Goal: Information Seeking & Learning: Check status

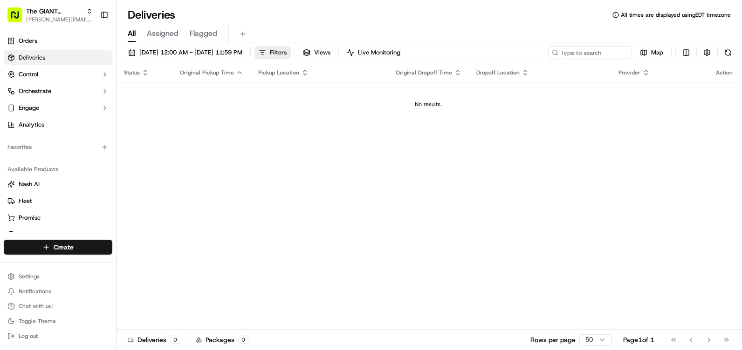
click at [291, 57] on button "Filters" at bounding box center [272, 52] width 36 height 13
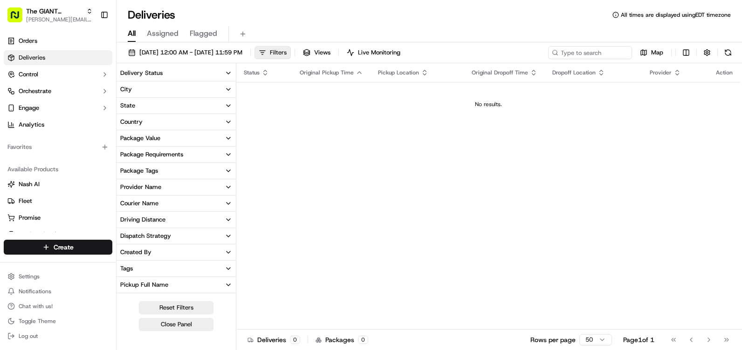
click at [291, 57] on button "Filters" at bounding box center [272, 52] width 36 height 13
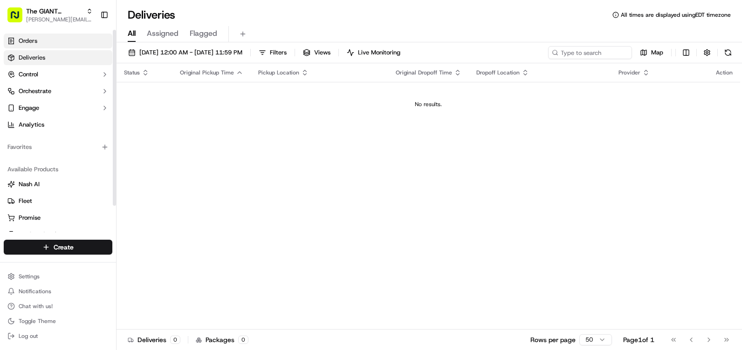
click at [56, 42] on link "Orders" at bounding box center [58, 41] width 109 height 15
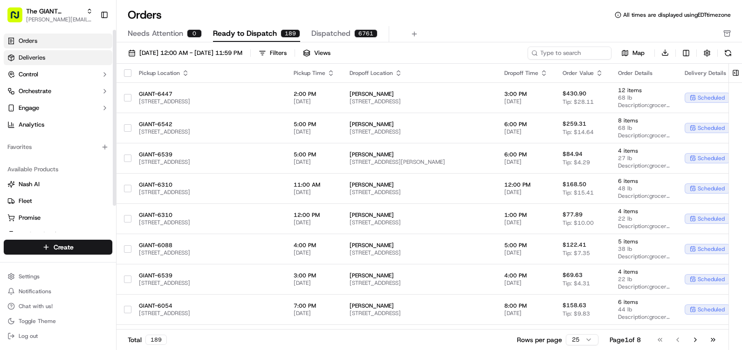
click at [37, 55] on span "Deliveries" at bounding box center [32, 58] width 27 height 8
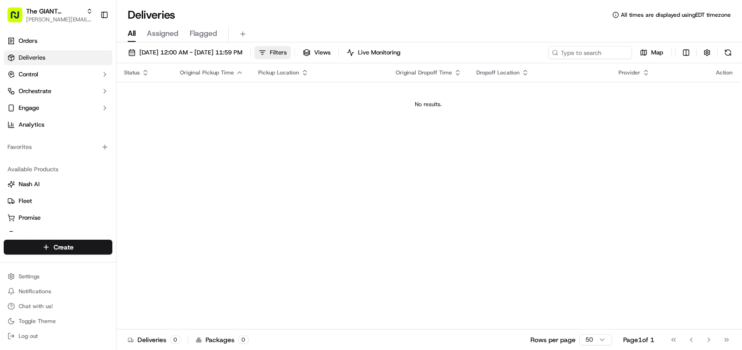
click at [287, 56] on span "Filters" at bounding box center [278, 52] width 17 height 8
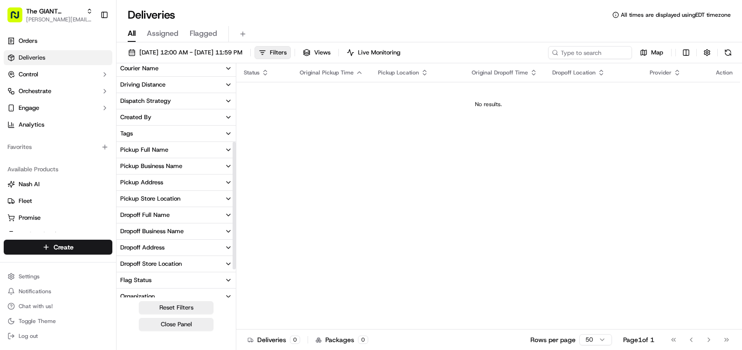
scroll to position [140, 0]
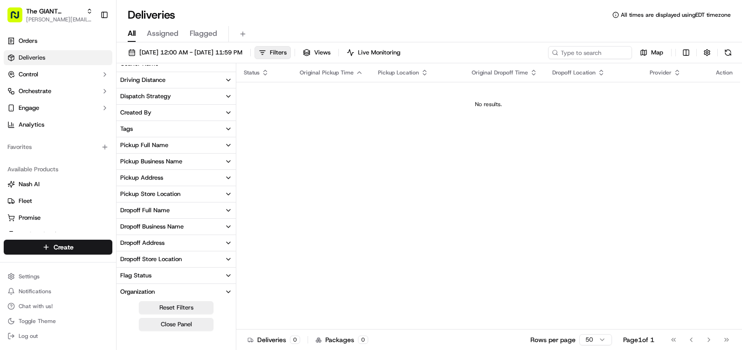
click at [226, 196] on icon "button" at bounding box center [228, 194] width 7 height 7
click at [162, 209] on input at bounding box center [181, 211] width 101 height 15
drag, startPoint x: 170, startPoint y: 207, endPoint x: 142, endPoint y: 206, distance: 28.0
click at [142, 206] on input "6267" at bounding box center [181, 211] width 101 height 15
click at [168, 212] on input "6267" at bounding box center [181, 211] width 101 height 15
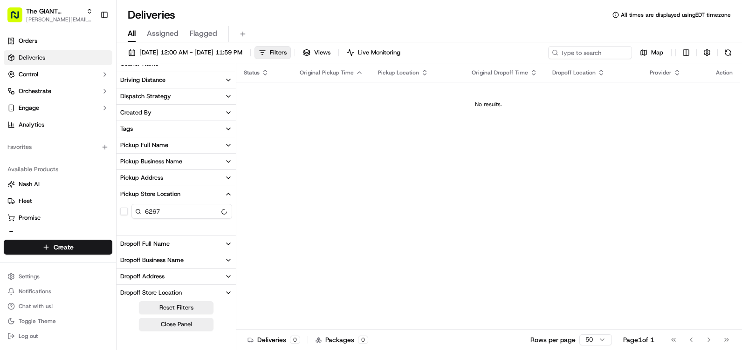
drag, startPoint x: 168, startPoint y: 212, endPoint x: 134, endPoint y: 211, distance: 33.6
click at [134, 211] on input "6267" at bounding box center [181, 211] width 101 height 15
type input "Giant - 6267"
click at [174, 206] on input "Giant - 6267" at bounding box center [181, 211] width 101 height 15
drag, startPoint x: 210, startPoint y: 213, endPoint x: 132, endPoint y: 210, distance: 78.4
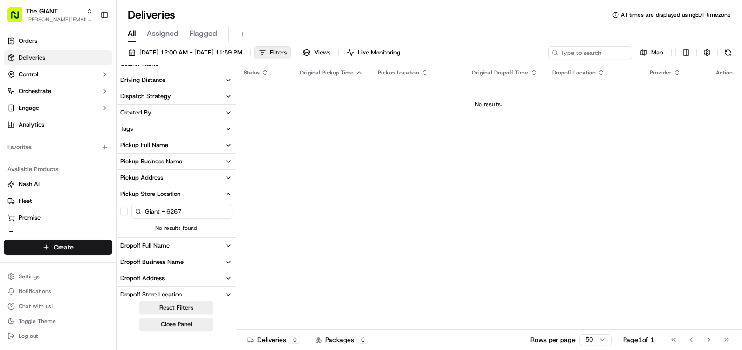
click at [132, 210] on input "Giant - 6267" at bounding box center [181, 211] width 101 height 15
click at [223, 178] on button "Pickup Address" at bounding box center [176, 178] width 119 height 16
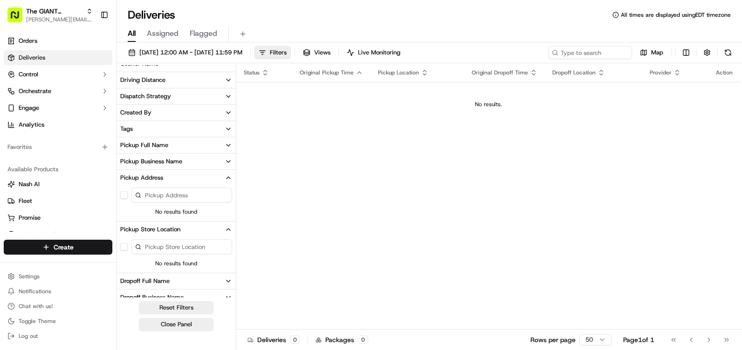
click at [165, 201] on input at bounding box center [181, 195] width 101 height 15
type input "[GEOGRAPHIC_DATA], [GEOGRAPHIC_DATA]"
drag, startPoint x: 201, startPoint y: 195, endPoint x: 112, endPoint y: 197, distance: 89.5
click at [112, 197] on div "The GIANT Company [PERSON_NAME][EMAIL_ADDRESS][DOMAIN_NAME] Toggle Sidebar Orde…" at bounding box center [371, 175] width 742 height 350
click at [225, 161] on icon "button" at bounding box center [228, 161] width 7 height 7
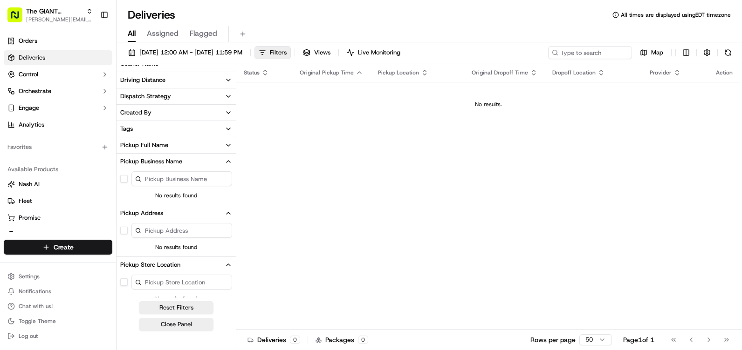
click at [183, 178] on input at bounding box center [181, 178] width 101 height 15
type input "Giants"
click at [226, 161] on icon "button" at bounding box center [228, 161] width 7 height 7
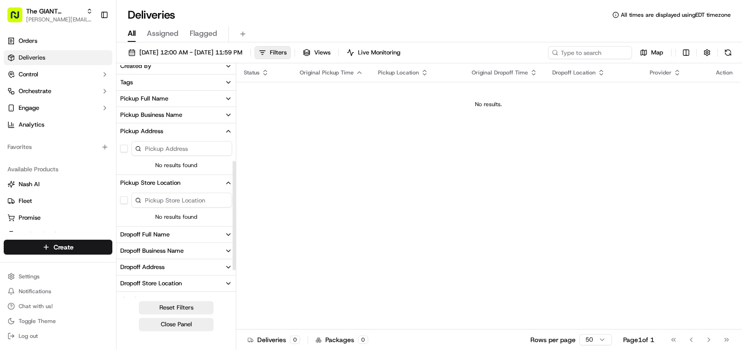
scroll to position [233, 0]
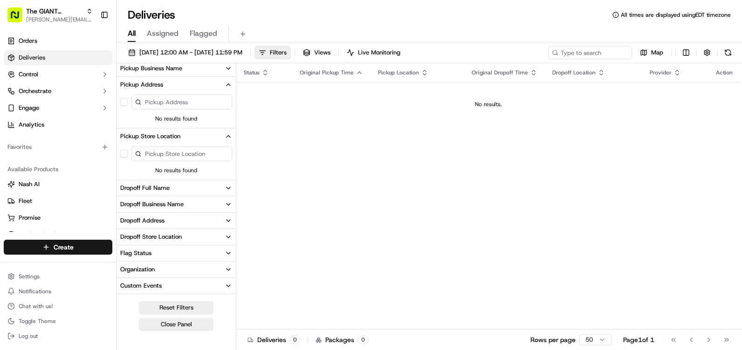
click at [156, 153] on input at bounding box center [181, 153] width 101 height 15
click at [125, 154] on button "button" at bounding box center [123, 153] width 7 height 7
click at [180, 155] on input at bounding box center [181, 153] width 101 height 15
type input "6267"
click at [41, 55] on span "Deliveries" at bounding box center [32, 58] width 27 height 8
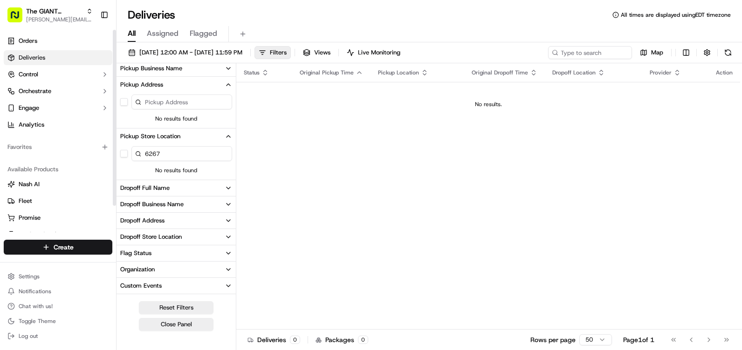
click at [442, 155] on div "Status Original Pickup Time Pickup Location Original Dropoff Time Dropoff Locat…" at bounding box center [488, 196] width 504 height 267
click at [23, 58] on span "Deliveries" at bounding box center [32, 58] width 27 height 8
click at [47, 43] on link "Orders" at bounding box center [58, 41] width 109 height 15
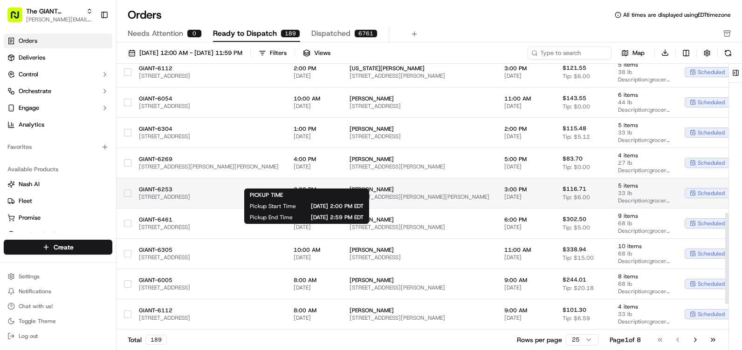
scroll to position [509, 0]
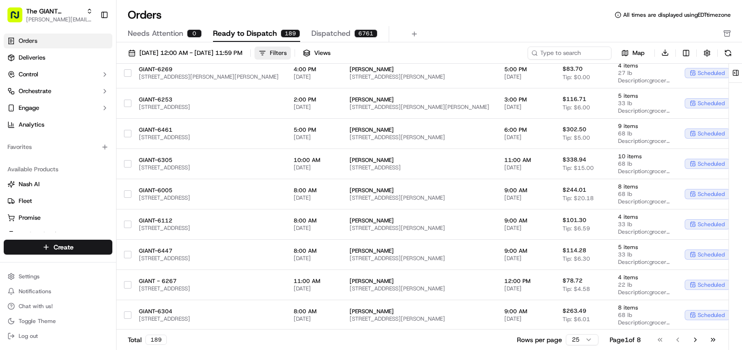
click at [287, 51] on div "Filters" at bounding box center [278, 53] width 17 height 8
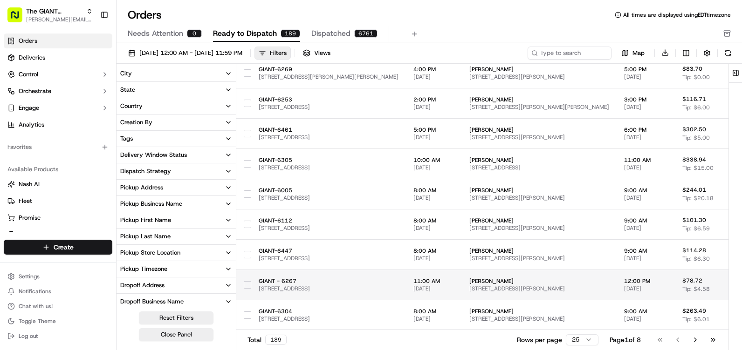
click at [287, 284] on span "GIANT - 6267" at bounding box center [329, 281] width 140 height 7
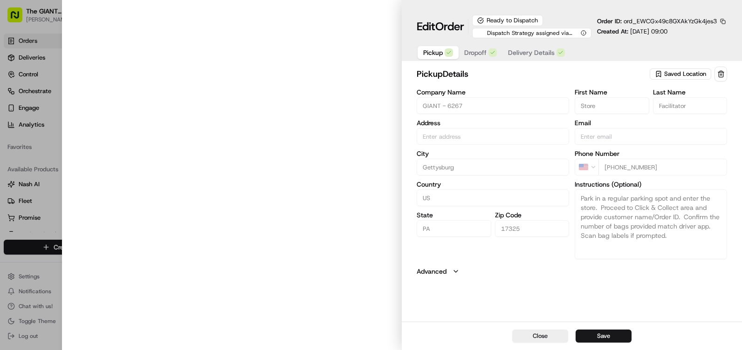
type input "[STREET_ADDRESS]"
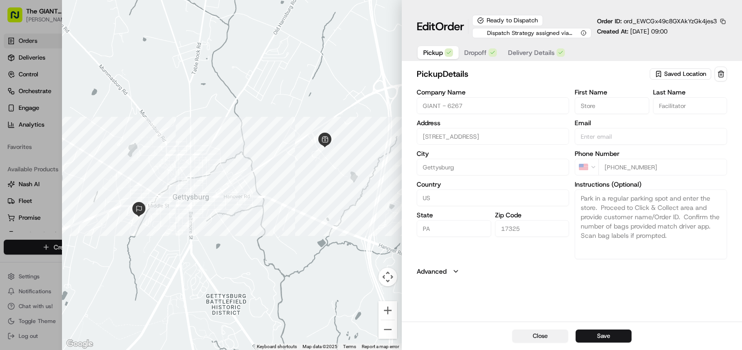
click at [541, 337] on button "Close" at bounding box center [540, 336] width 56 height 13
type input "+1"
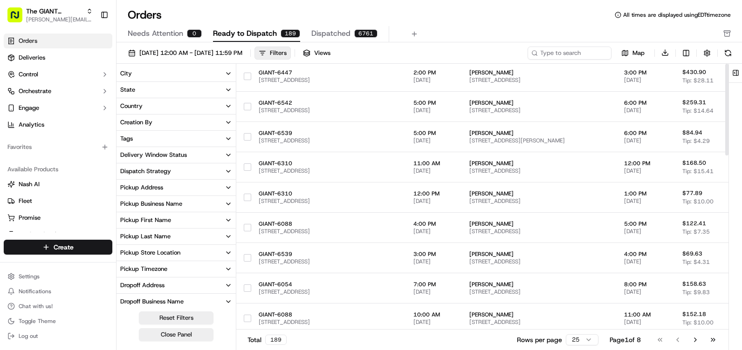
scroll to position [0, 0]
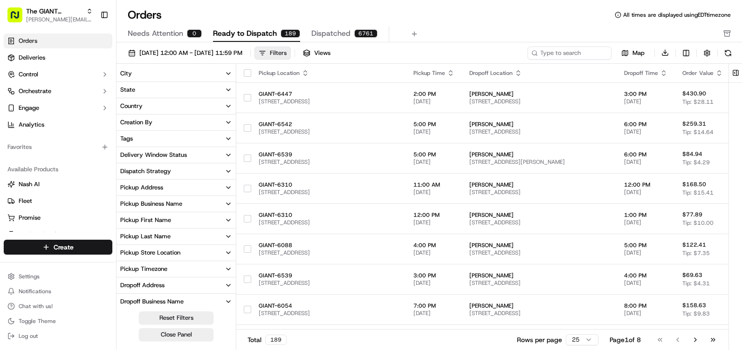
click at [287, 54] on div "Filters" at bounding box center [278, 53] width 17 height 8
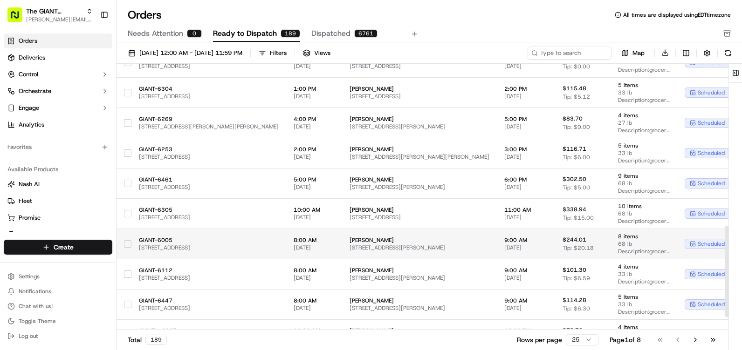
scroll to position [509, 0]
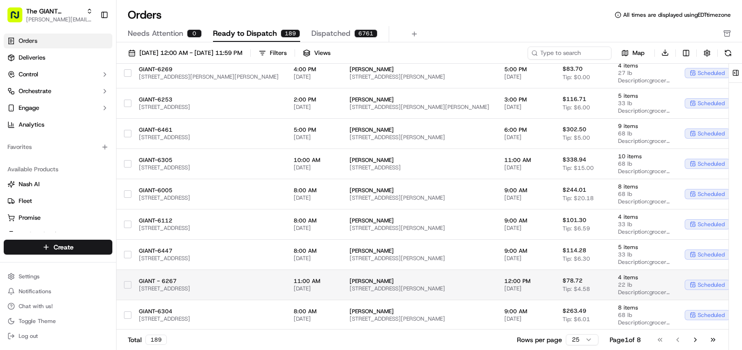
click at [130, 286] on button "button" at bounding box center [127, 284] width 7 height 7
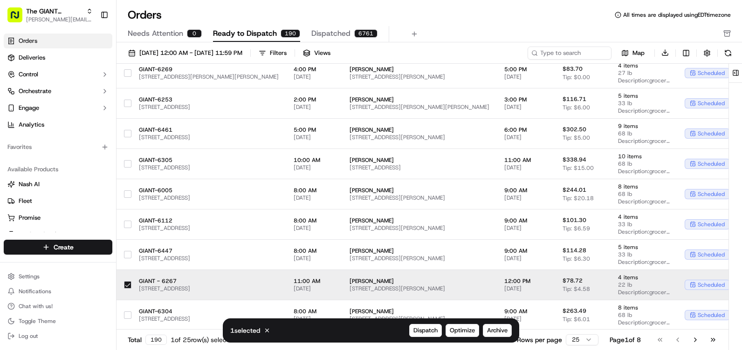
click at [130, 286] on button "button" at bounding box center [127, 284] width 7 height 7
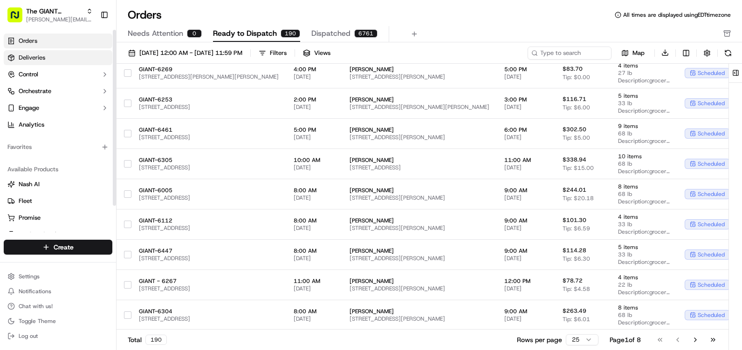
click at [48, 55] on link "Deliveries" at bounding box center [58, 57] width 109 height 15
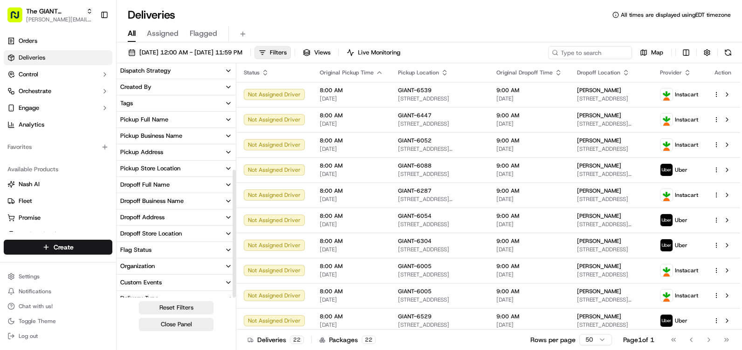
scroll to position [191, 0]
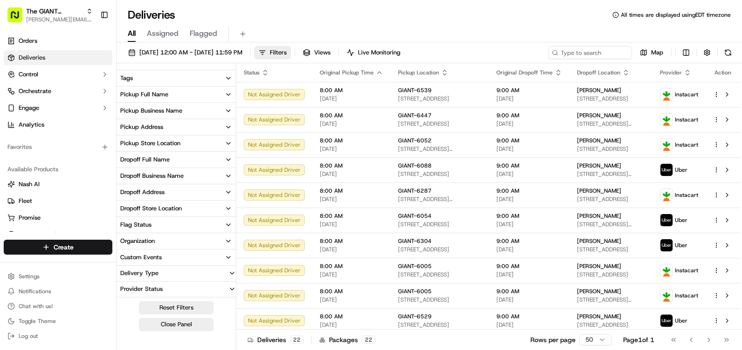
click at [224, 145] on button "Pickup Store Location" at bounding box center [176, 144] width 119 height 16
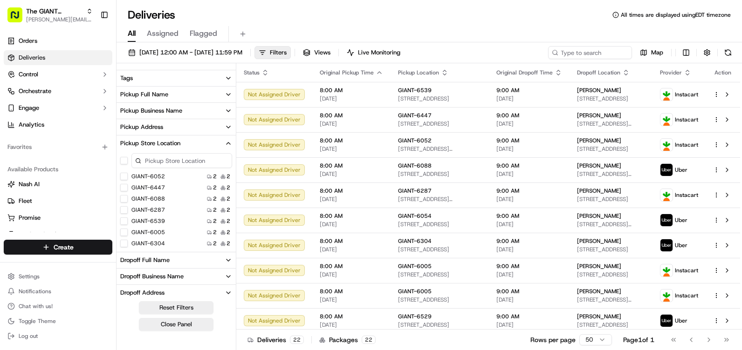
click at [174, 161] on input at bounding box center [181, 160] width 101 height 15
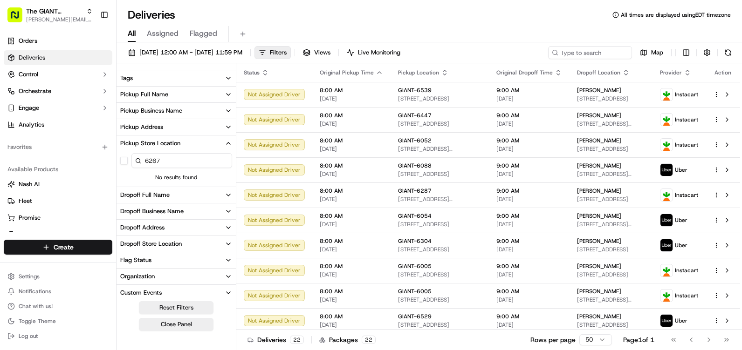
drag, startPoint x: 164, startPoint y: 165, endPoint x: 163, endPoint y: 158, distance: 7.1
click at [164, 161] on input "6267" at bounding box center [181, 160] width 101 height 15
drag, startPoint x: 163, startPoint y: 158, endPoint x: 144, endPoint y: 158, distance: 19.6
click at [144, 158] on input "6267" at bounding box center [181, 160] width 101 height 15
drag, startPoint x: 186, startPoint y: 162, endPoint x: 126, endPoint y: 154, distance: 61.1
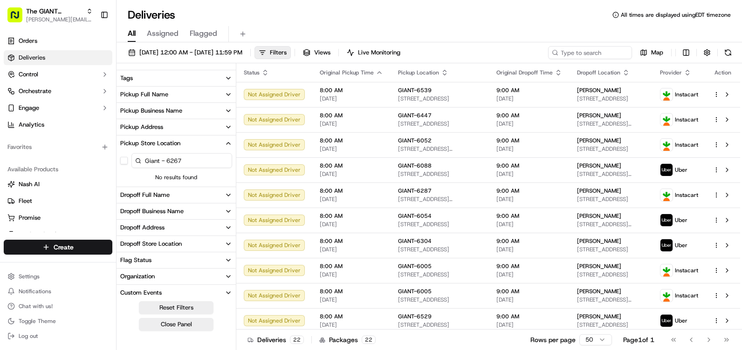
click at [126, 154] on div "Giant - 6267" at bounding box center [176, 160] width 119 height 19
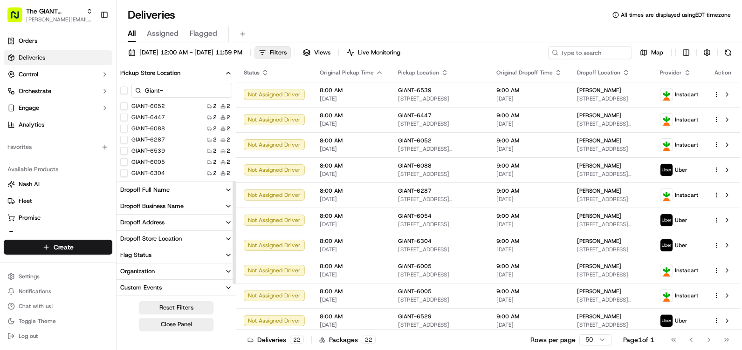
scroll to position [245, 0]
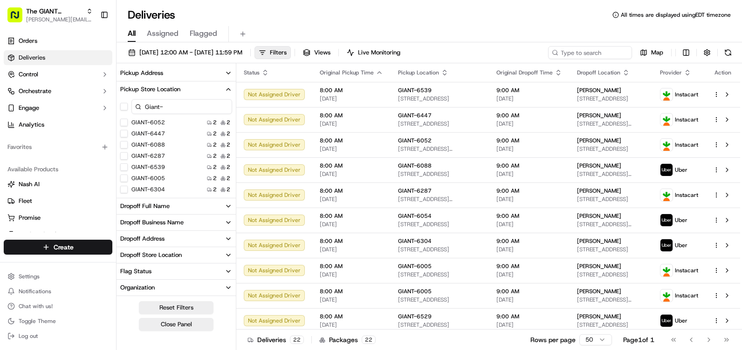
click at [158, 103] on input "Giant-" at bounding box center [181, 106] width 101 height 15
click at [158, 106] on input "Giant-" at bounding box center [181, 106] width 101 height 15
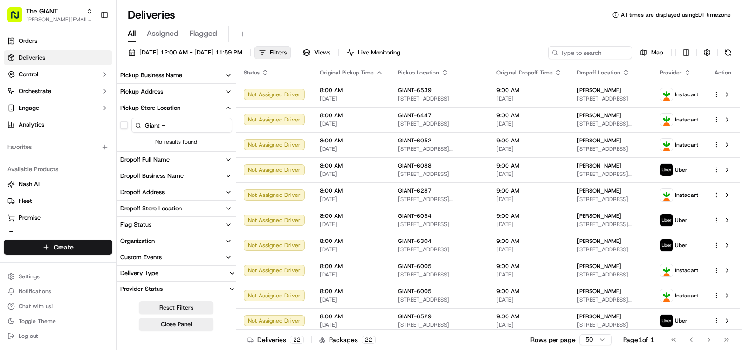
scroll to position [226, 0]
drag, startPoint x: 174, startPoint y: 125, endPoint x: 134, endPoint y: 125, distance: 40.1
click at [134, 125] on input "Giant -" at bounding box center [181, 125] width 101 height 15
type input "6"
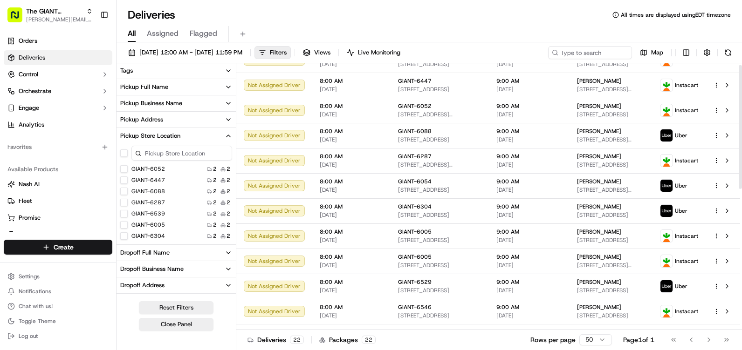
scroll to position [0, 0]
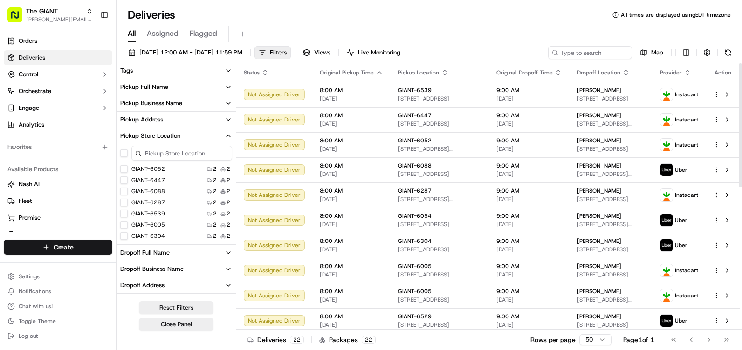
click at [443, 70] on icon "button" at bounding box center [444, 70] width 3 height 1
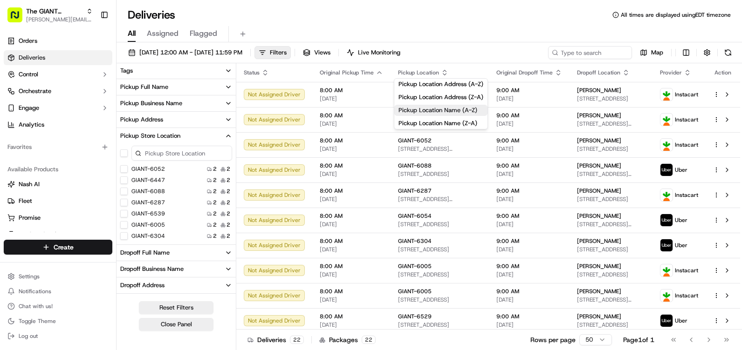
click at [433, 112] on button "Pickup Location Name (A-Z)" at bounding box center [440, 110] width 93 height 11
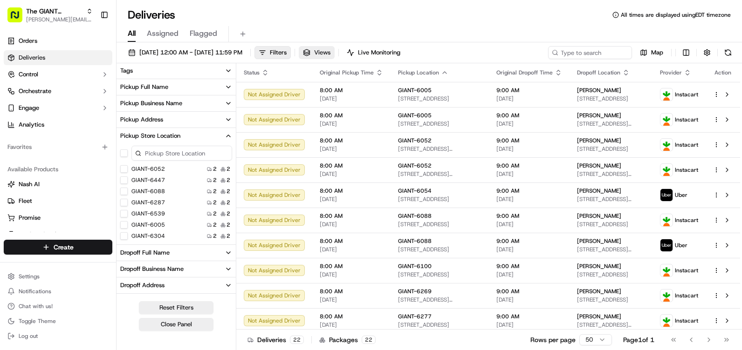
click at [330, 50] on span "Views" at bounding box center [322, 52] width 16 height 8
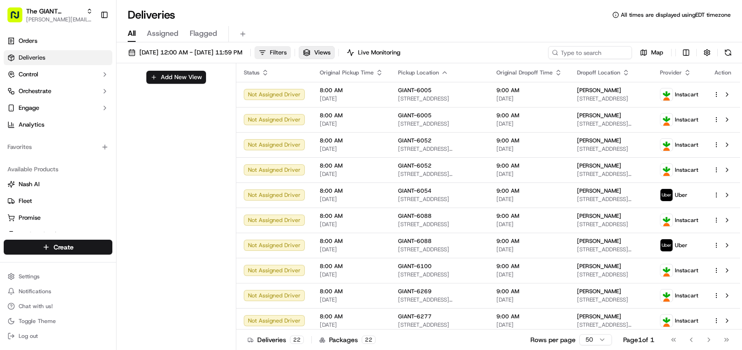
click at [287, 51] on span "Filters" at bounding box center [278, 52] width 17 height 8
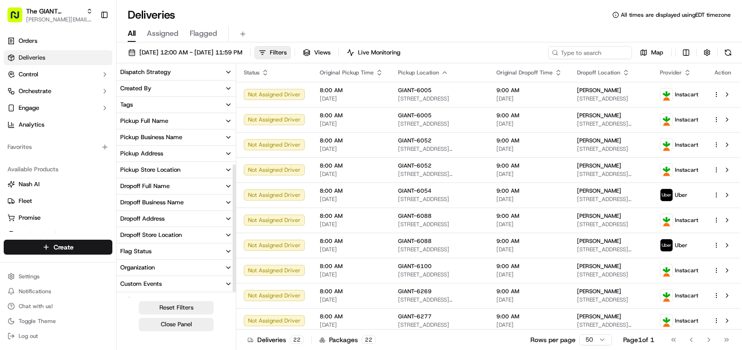
scroll to position [186, 0]
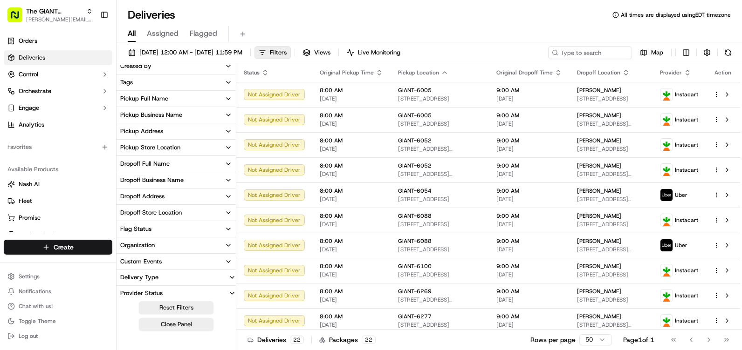
click at [226, 147] on icon "button" at bounding box center [228, 148] width 4 height 2
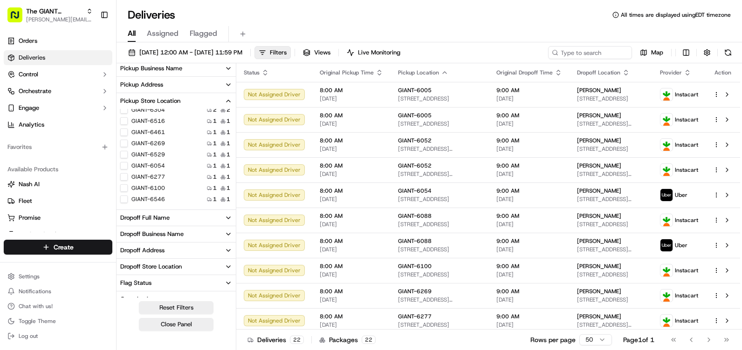
scroll to position [0, 0]
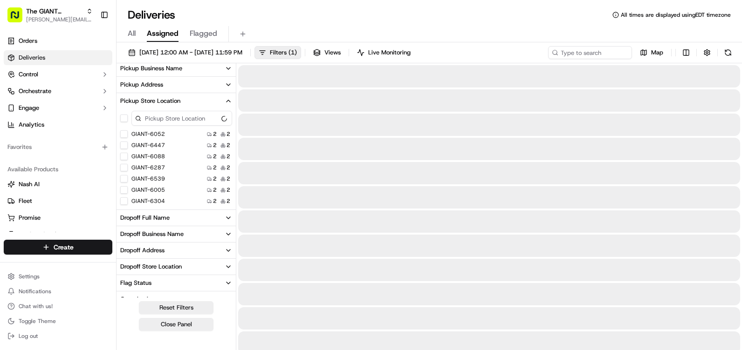
click at [159, 35] on span "Assigned" at bounding box center [163, 33] width 32 height 11
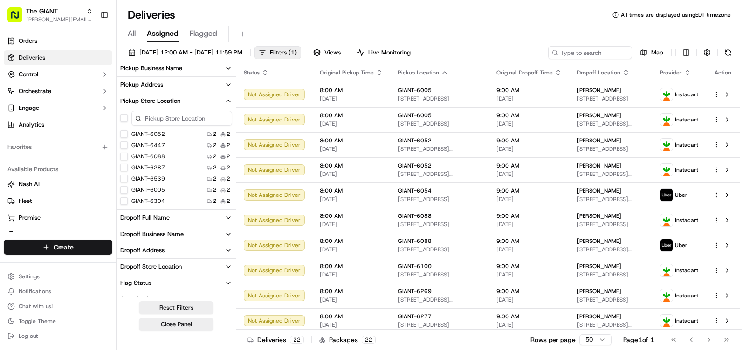
click at [136, 36] on span "All" at bounding box center [132, 33] width 8 height 11
click at [228, 102] on icon "button" at bounding box center [228, 100] width 7 height 7
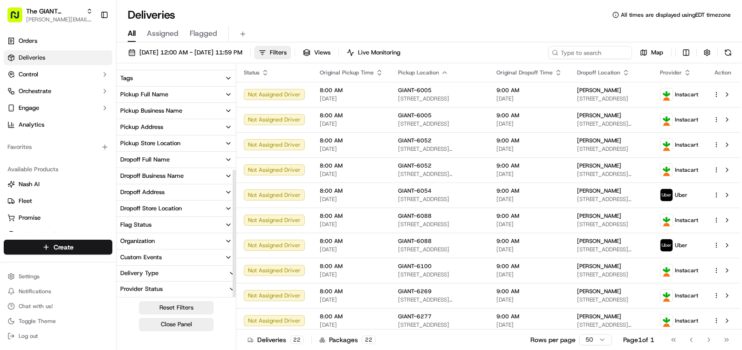
scroll to position [191, 0]
click at [226, 144] on icon "button" at bounding box center [228, 143] width 7 height 7
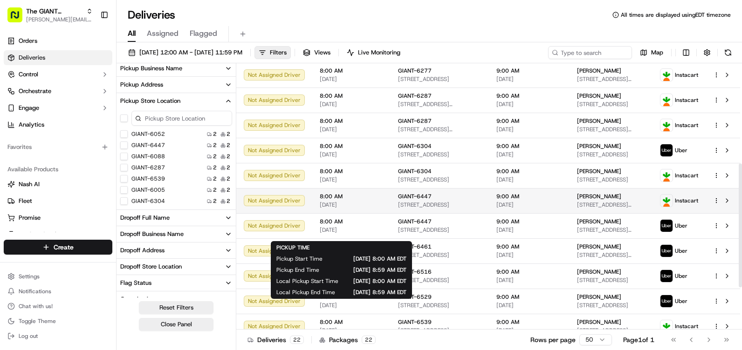
scroll to position [213, 0]
